Goal: Task Accomplishment & Management: Manage account settings

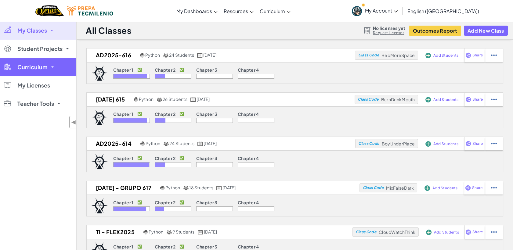
click at [49, 65] on link "Curriculum" at bounding box center [38, 67] width 76 height 18
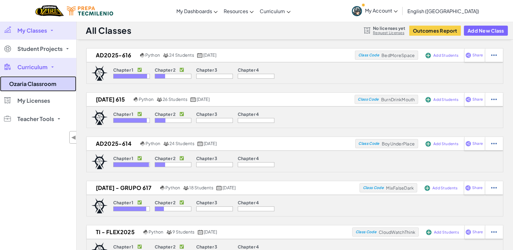
click at [42, 85] on link "Ozaria Classroom" at bounding box center [38, 83] width 76 height 15
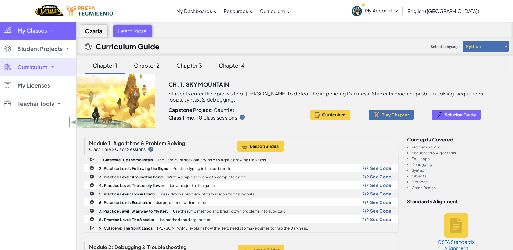
click at [49, 33] on link "My Classes" at bounding box center [38, 30] width 76 height 18
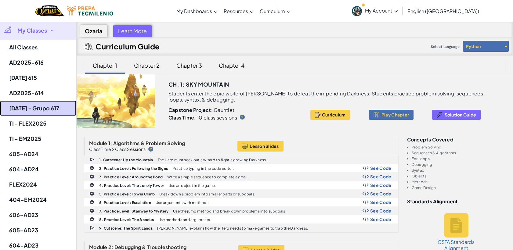
click at [42, 109] on link "[DATE] - Grupo 617" at bounding box center [38, 108] width 76 height 15
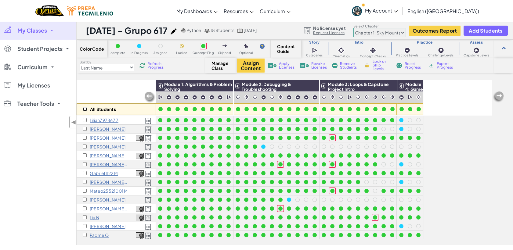
click at [83, 110] on input "checkbox" at bounding box center [85, 109] width 4 height 4
checkbox input "true"
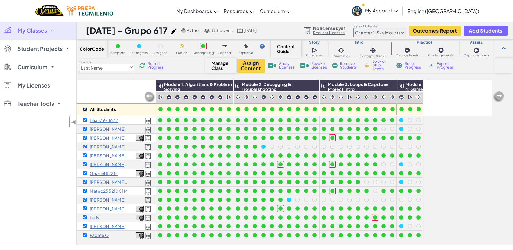
checkbox input "true"
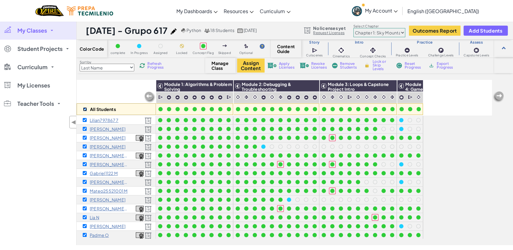
checkbox input "true"
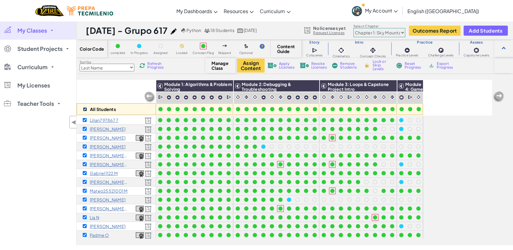
checkbox input "true"
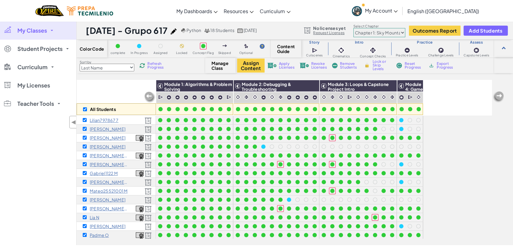
click at [373, 32] on select "Chapter 1: Sky Mountain Chapter 2: The Moon Dancers Chapter 3: The Phoenix Land…" at bounding box center [379, 32] width 52 height 9
select select "5d8a57abe8919b28d5113af1"
click at [353, 28] on select "Chapter 1: Sky Mountain Chapter 2: The Moon Dancers Chapter 3: The Phoenix Land…" at bounding box center [379, 32] width 52 height 9
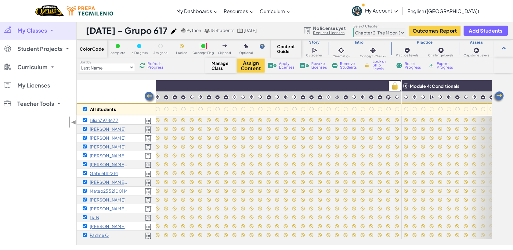
scroll to position [0, 372]
click at [393, 85] on img at bounding box center [393, 85] width 11 height 9
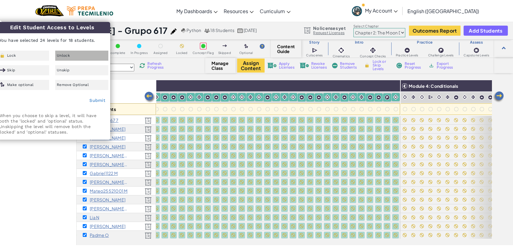
click at [73, 52] on div "Unlock" at bounding box center [81, 56] width 53 height 10
click at [100, 103] on link "Submit" at bounding box center [97, 100] width 16 height 5
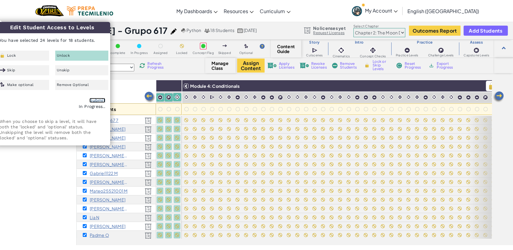
scroll to position [0, 671]
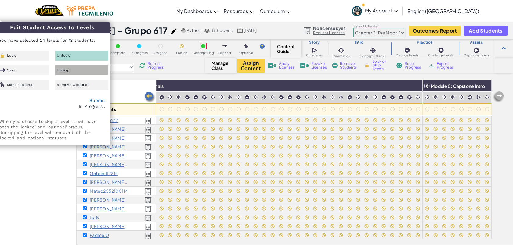
click at [68, 70] on span "Unskip" at bounding box center [63, 70] width 13 height 4
click at [98, 101] on link "Submit" at bounding box center [97, 100] width 16 height 5
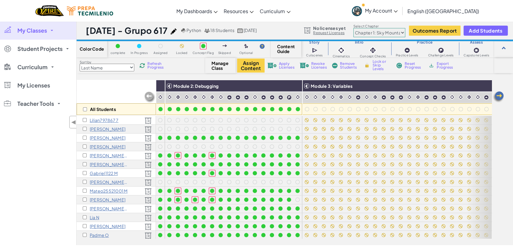
scroll to position [0, 156]
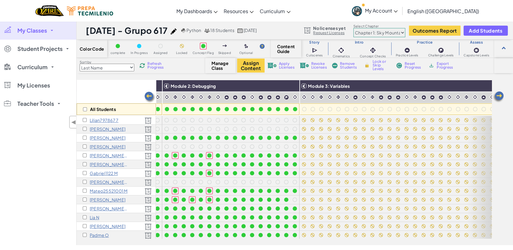
click at [84, 113] on div "All Students" at bounding box center [116, 109] width 79 height 12
click at [84, 111] on input "checkbox" at bounding box center [85, 109] width 4 height 4
checkbox input "true"
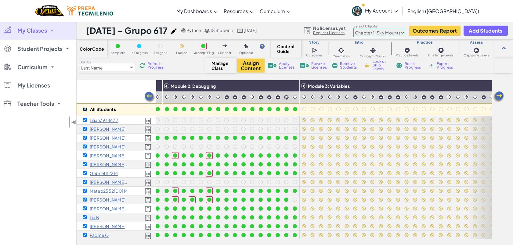
checkbox input "true"
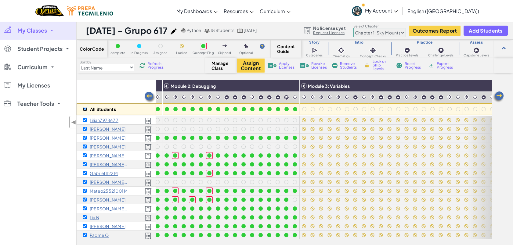
checkbox input "true"
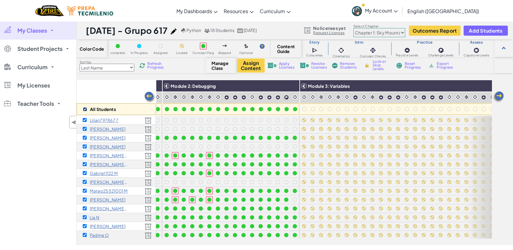
checkbox input "true"
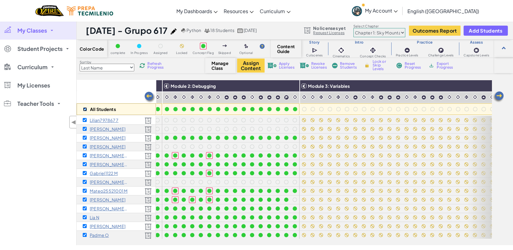
checkbox input "true"
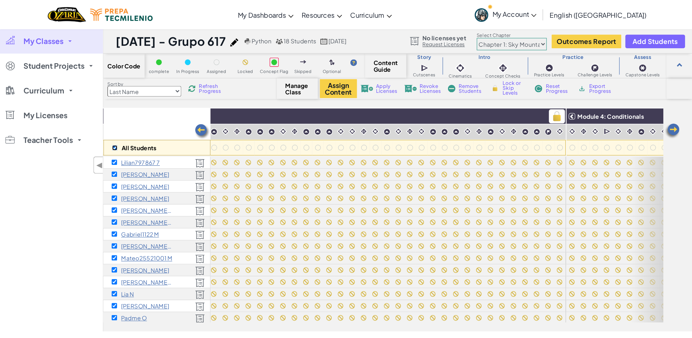
scroll to position [0, 364]
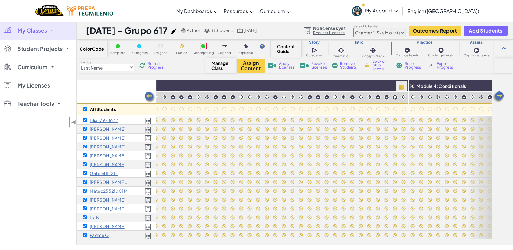
click at [404, 82] on img at bounding box center [401, 85] width 11 height 9
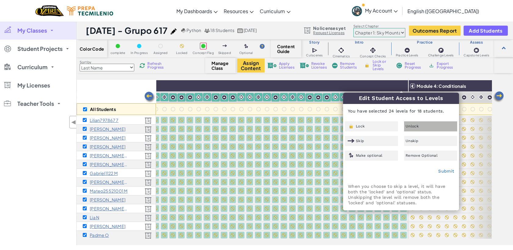
click at [413, 123] on div "Unlock" at bounding box center [430, 126] width 53 height 10
click at [444, 172] on link "Submit" at bounding box center [446, 171] width 16 height 5
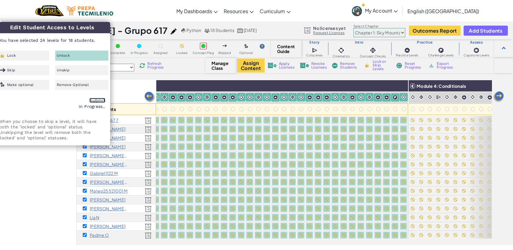
click at [92, 99] on link "Submit" at bounding box center [97, 100] width 16 height 5
click at [69, 55] on span "Unlock" at bounding box center [63, 56] width 13 height 4
click at [96, 99] on link "Submit" at bounding box center [97, 100] width 16 height 5
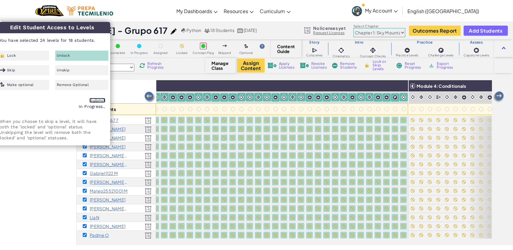
click at [96, 99] on link "Submit" at bounding box center [97, 100] width 16 height 5
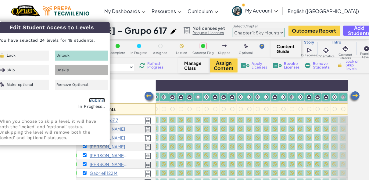
scroll to position [0, 365]
click at [66, 67] on div "Unskip" at bounding box center [81, 70] width 53 height 10
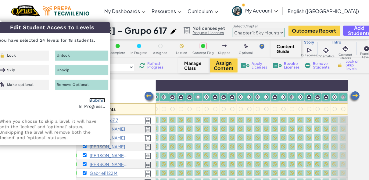
click at [95, 100] on link "Submit" at bounding box center [97, 100] width 16 height 5
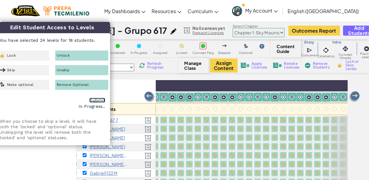
click at [95, 100] on link "Submit" at bounding box center [97, 100] width 16 height 5
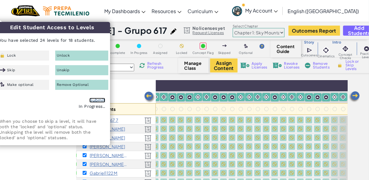
click at [95, 100] on link "Submit" at bounding box center [97, 100] width 16 height 5
click at [123, 99] on div "All Students" at bounding box center [116, 97] width 79 height 35
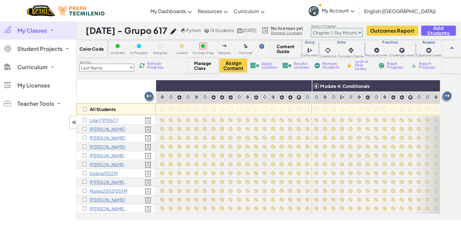
scroll to position [0, 437]
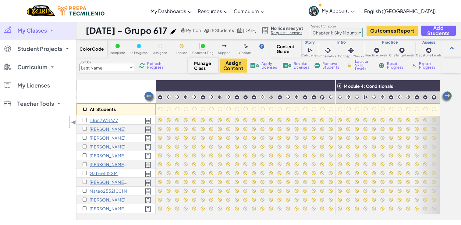
click at [84, 110] on input "checkbox" at bounding box center [85, 109] width 4 height 4
checkbox input "true"
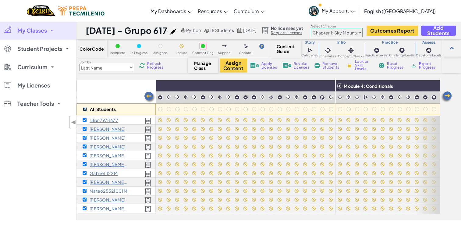
checkbox input "true"
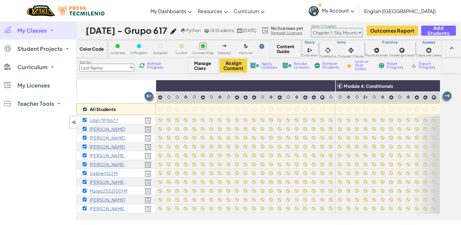
checkbox input "true"
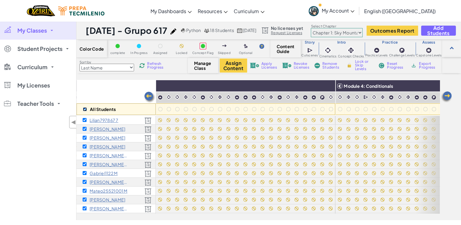
checkbox input "true"
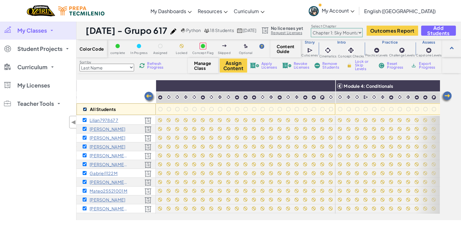
click at [84, 110] on input "checkbox" at bounding box center [85, 109] width 4 height 4
checkbox input "false"
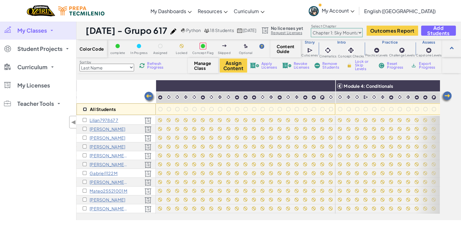
checkbox input "false"
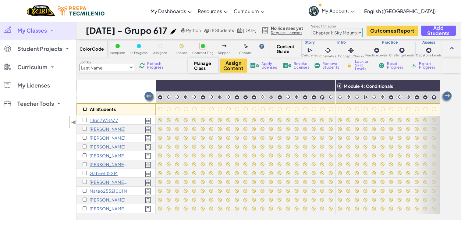
checkbox input "false"
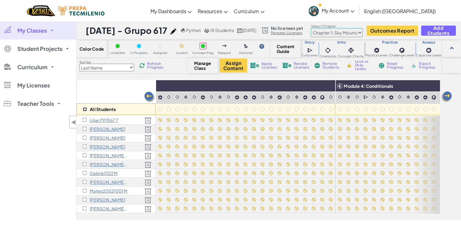
checkbox input "false"
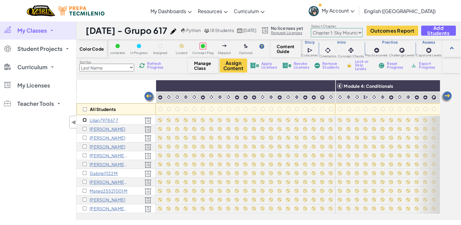
click at [85, 119] on input "checkbox" at bounding box center [85, 120] width 4 height 4
checkbox input "true"
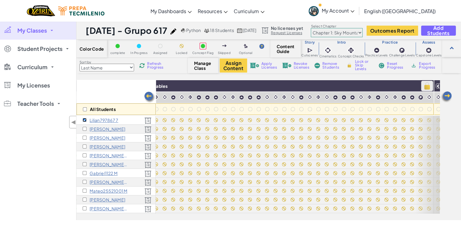
scroll to position [0, 395]
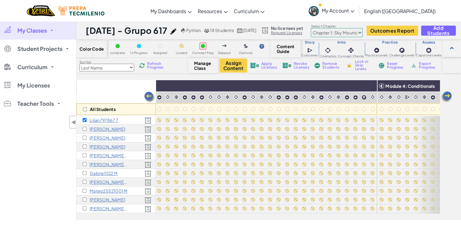
click at [365, 67] on span "Lock or Skip Levels" at bounding box center [364, 65] width 18 height 11
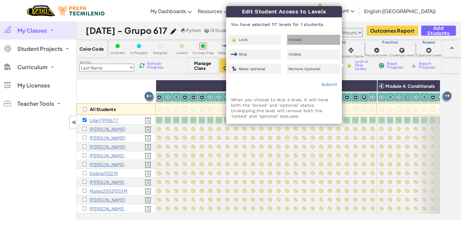
click at [322, 41] on div "Unlock" at bounding box center [313, 40] width 53 height 10
click at [326, 85] on link "Submit" at bounding box center [329, 84] width 16 height 5
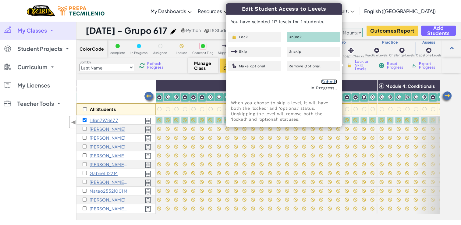
click at [327, 81] on link "Submit" at bounding box center [329, 81] width 16 height 5
click at [366, 75] on div "Color Code complete In Progress Assigned Locked Concept Flag Skipped Optional C…" at bounding box center [269, 130] width 385 height 181
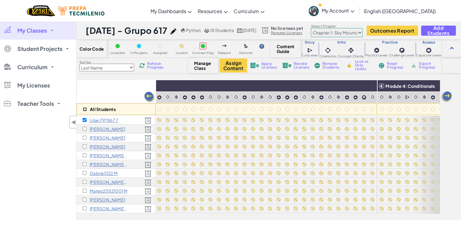
click at [85, 109] on input "checkbox" at bounding box center [85, 109] width 4 height 4
checkbox input "true"
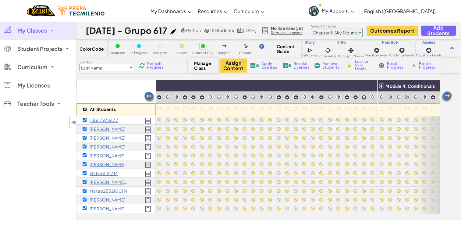
checkbox input "true"
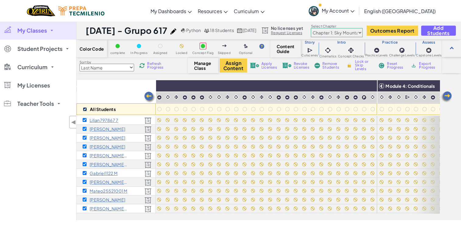
checkbox input "true"
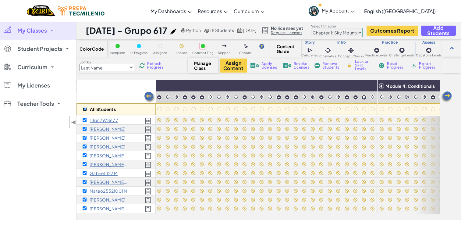
checkbox input "true"
click at [369, 88] on img at bounding box center [370, 85] width 11 height 9
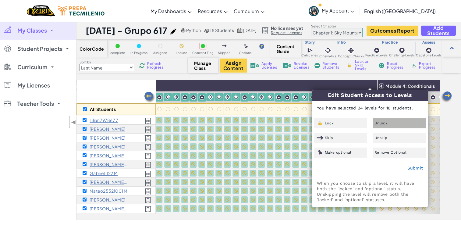
click at [369, 124] on div "Unlock" at bounding box center [399, 123] width 53 height 10
click at [369, 169] on link "Submit" at bounding box center [415, 168] width 16 height 5
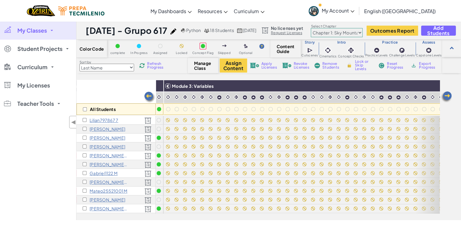
scroll to position [0, 293]
click at [84, 110] on input "checkbox" at bounding box center [85, 109] width 4 height 4
checkbox input "true"
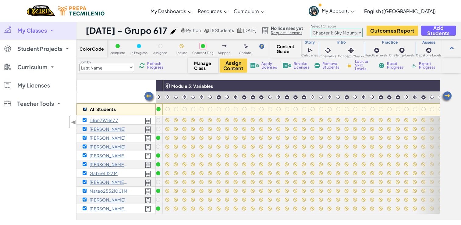
checkbox input "true"
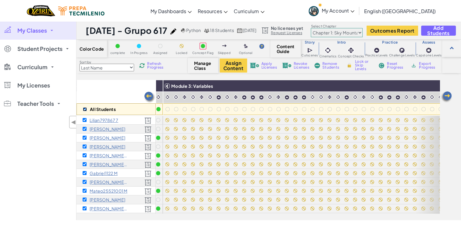
checkbox input "true"
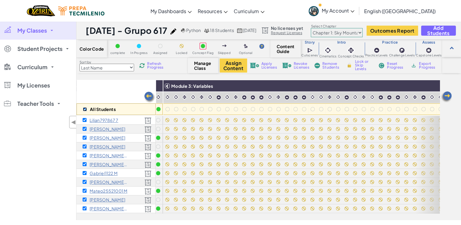
checkbox input "true"
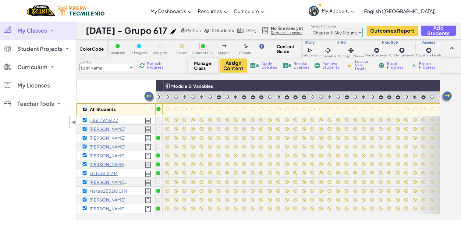
checkbox input "true"
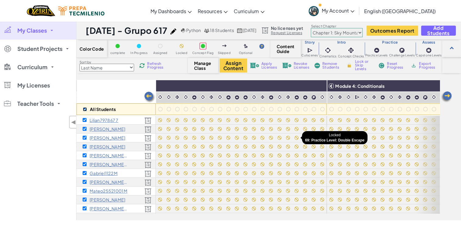
scroll to position [0, 722]
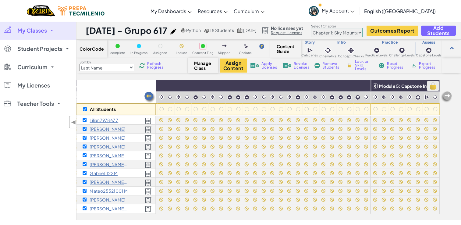
click at [428, 84] on img at bounding box center [433, 85] width 11 height 9
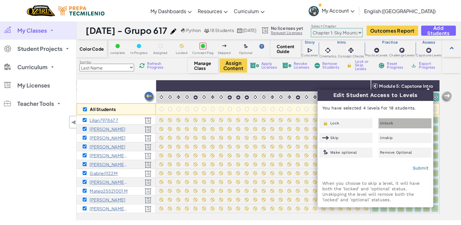
click at [401, 121] on div "Unlock" at bounding box center [405, 123] width 53 height 10
click at [415, 167] on link "Submit" at bounding box center [421, 168] width 16 height 5
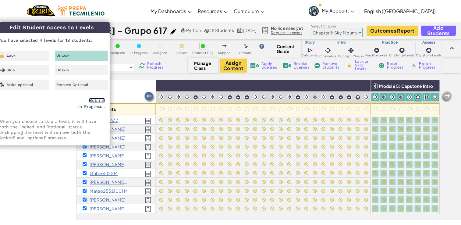
click at [90, 99] on link "Submit" at bounding box center [97, 100] width 16 height 5
